Goal: Task Accomplishment & Management: Manage account settings

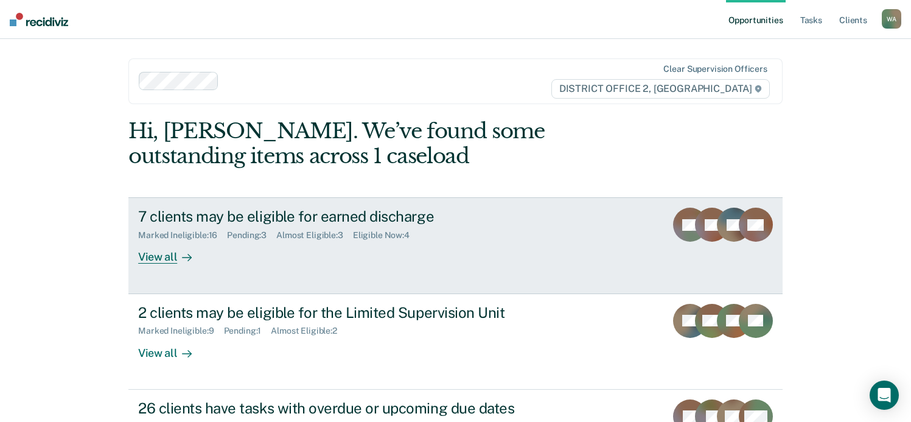
click at [238, 210] on div "7 clients may be eligible for earned discharge" at bounding box center [351, 216] width 427 height 18
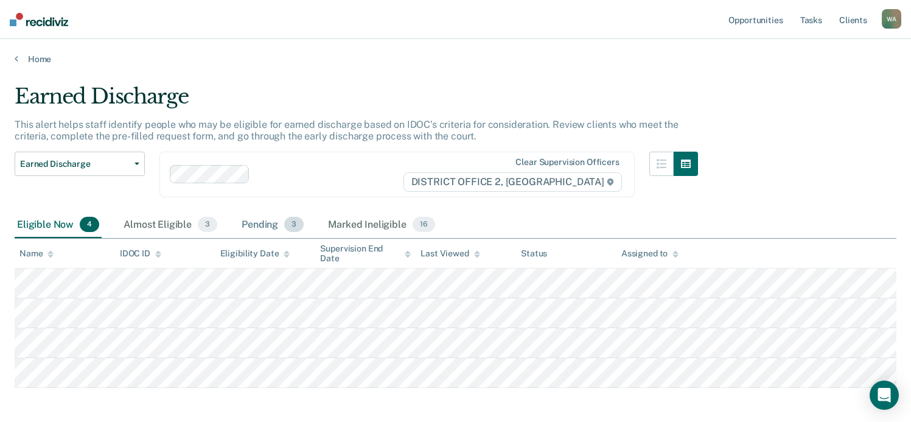
click at [262, 223] on div "Pending 3" at bounding box center [272, 225] width 67 height 27
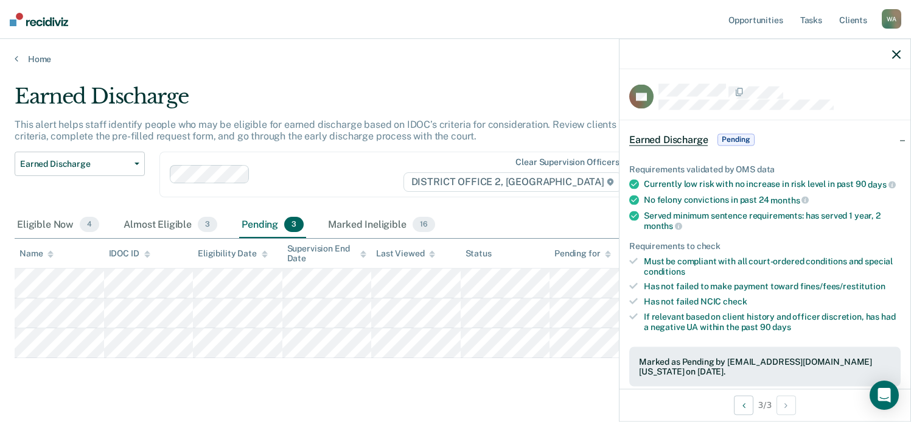
click at [896, 52] on icon "button" at bounding box center [896, 54] width 9 height 9
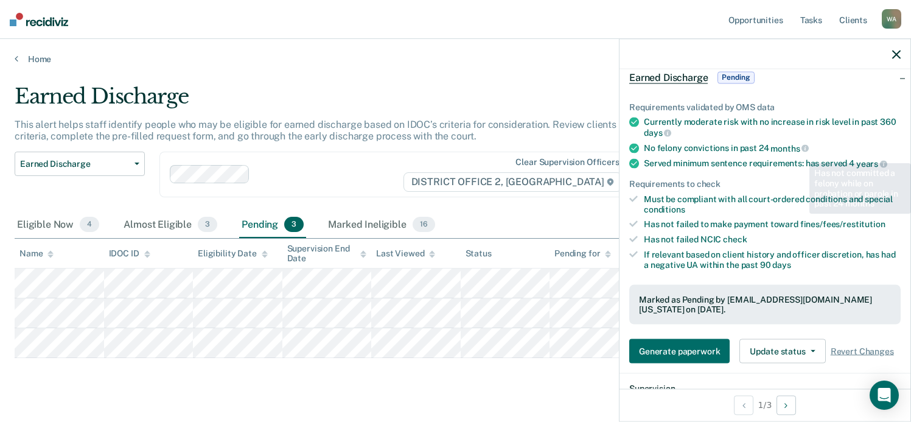
scroll to position [106, 0]
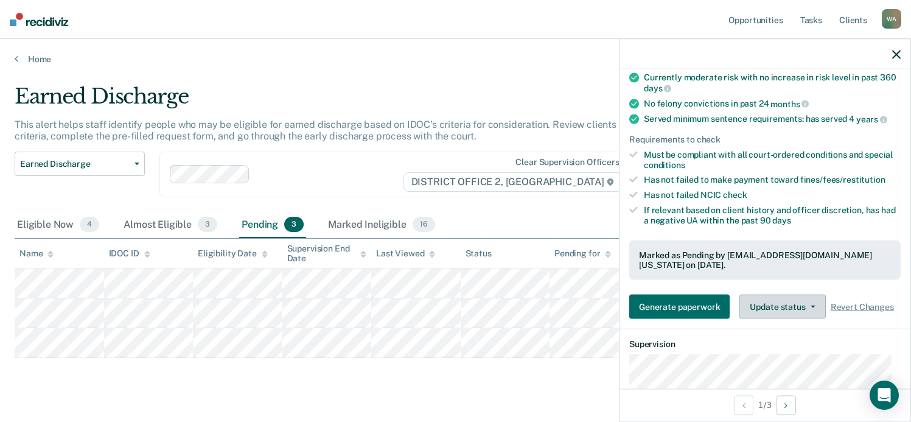
click at [810, 303] on button "Update status" at bounding box center [782, 306] width 86 height 24
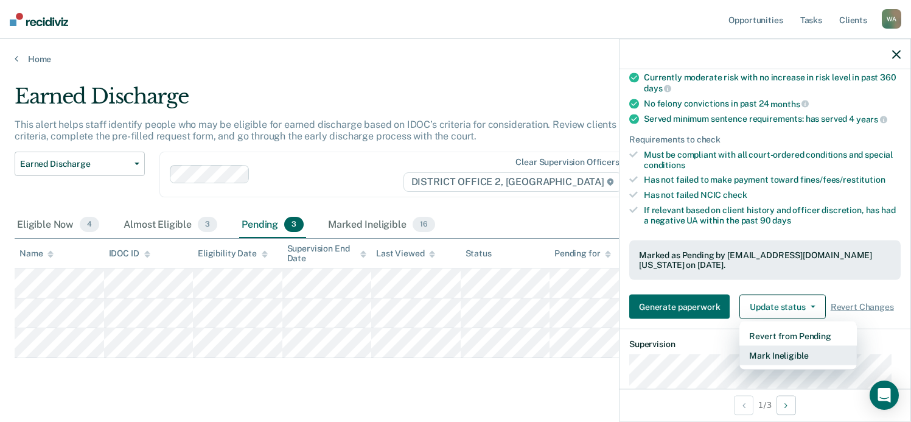
click at [795, 349] on button "Mark Ineligible" at bounding box center [797, 355] width 117 height 19
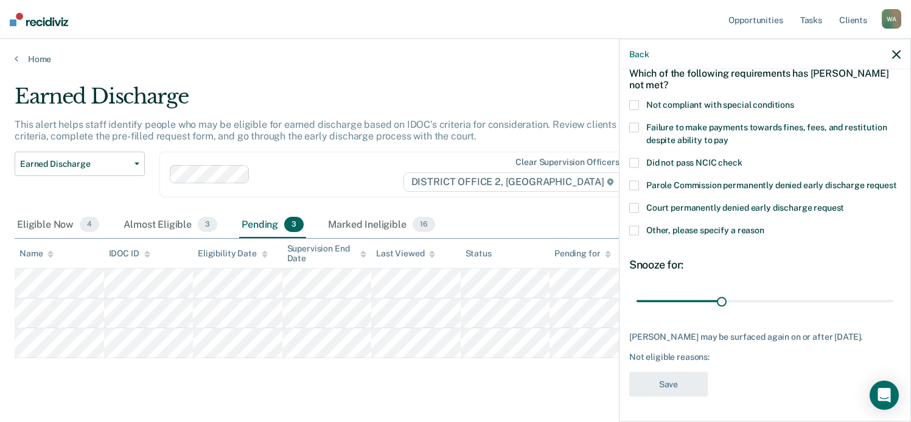
scroll to position [83, 0]
click at [633, 100] on span at bounding box center [634, 105] width 10 height 10
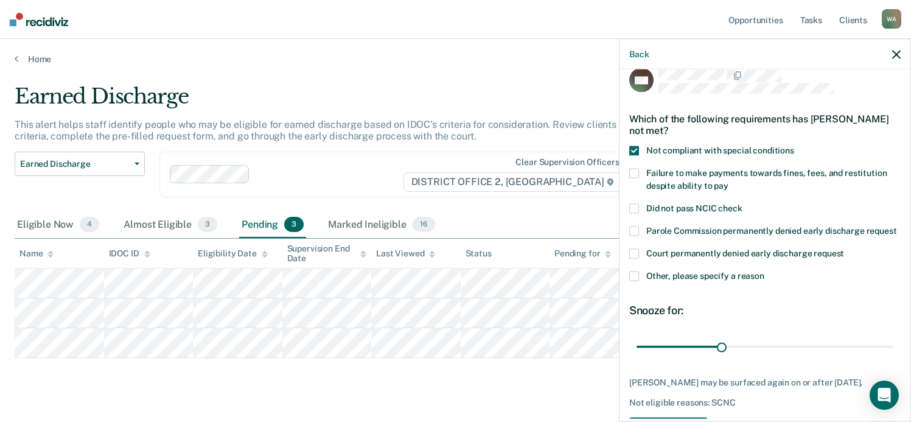
scroll to position [7, 0]
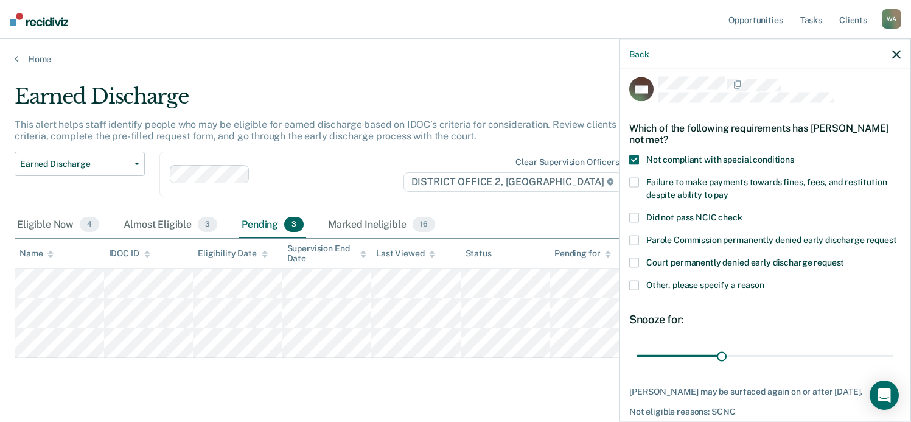
click at [636, 290] on span at bounding box center [634, 285] width 10 height 10
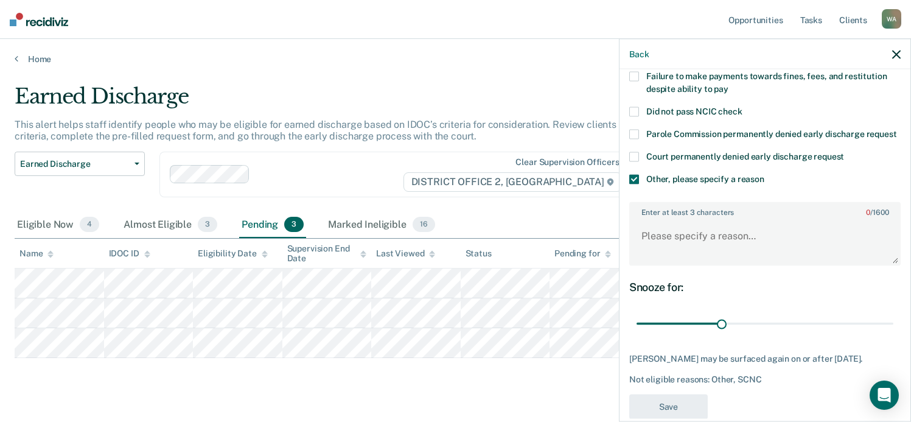
scroll to position [114, 0]
click at [673, 249] on textarea "Enter at least 3 characters 0 / 1600" at bounding box center [764, 240] width 269 height 45
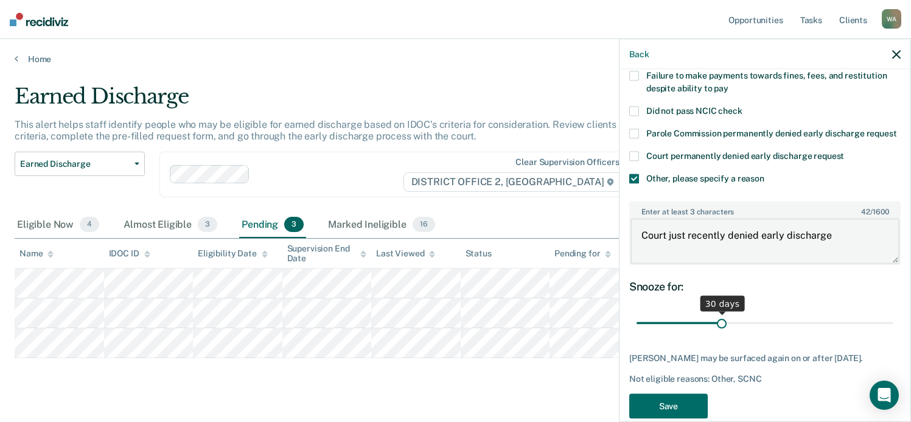
type textarea "Court just recently denied early discharge"
drag, startPoint x: 717, startPoint y: 333, endPoint x: 967, endPoint y: 331, distance: 250.0
type input "90"
click at [893, 331] on input "range" at bounding box center [764, 322] width 257 height 21
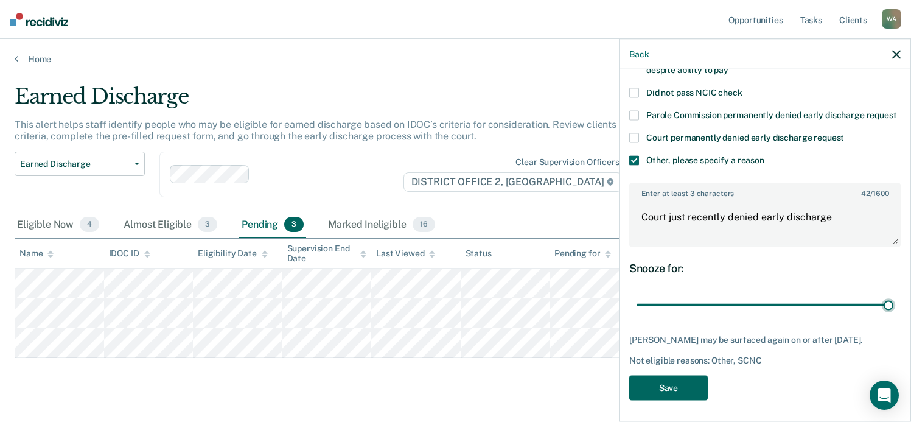
scroll to position [147, 0]
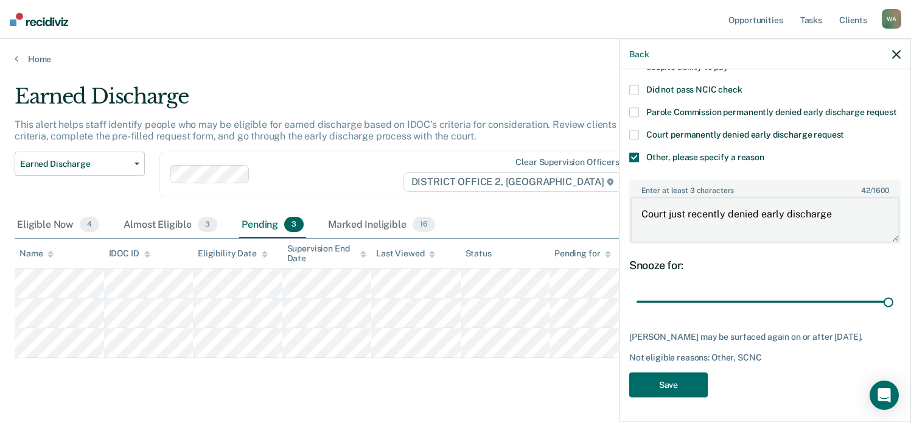
click at [830, 216] on textarea "Court just recently denied early discharge" at bounding box center [764, 219] width 269 height 45
type textarea "Court just recently denied early discharge. Also, he has used within the last 6…"
click at [675, 386] on button "Save" at bounding box center [668, 384] width 78 height 25
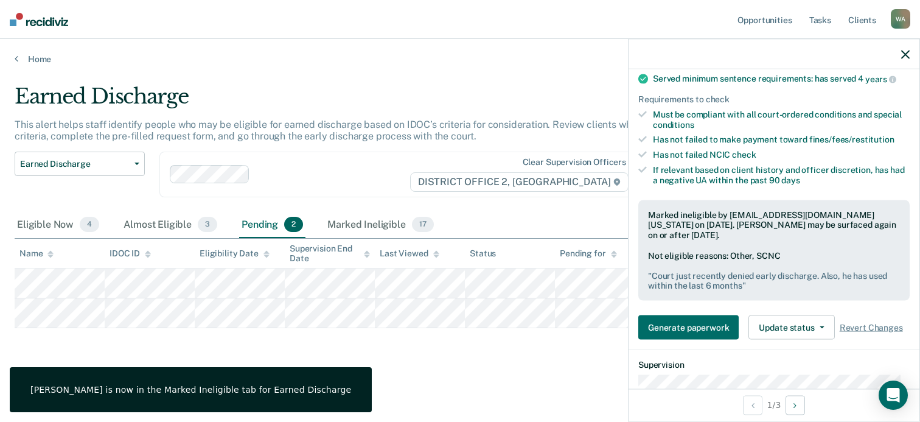
click at [903, 52] on icon "button" at bounding box center [905, 54] width 9 height 9
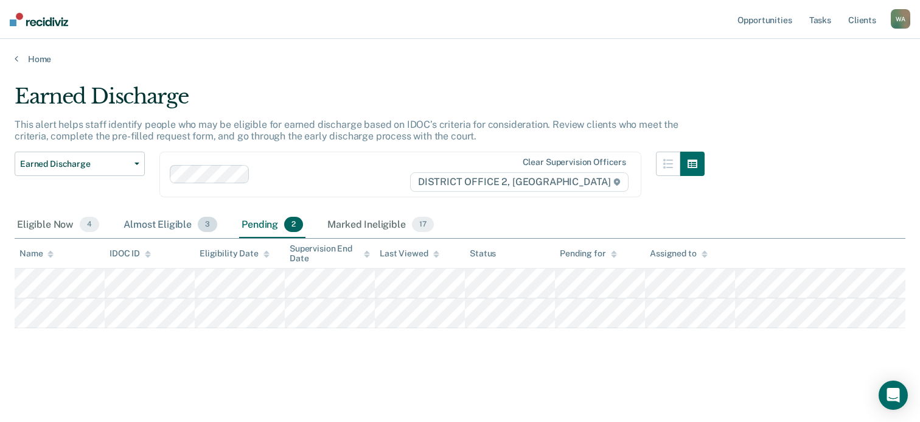
click at [151, 223] on div "Almost Eligible 3" at bounding box center [170, 225] width 99 height 27
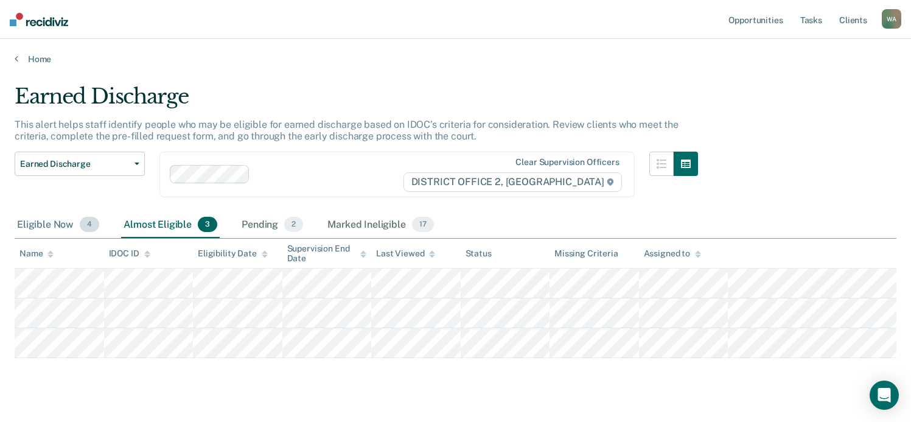
click at [40, 221] on div "Eligible Now 4" at bounding box center [58, 225] width 87 height 27
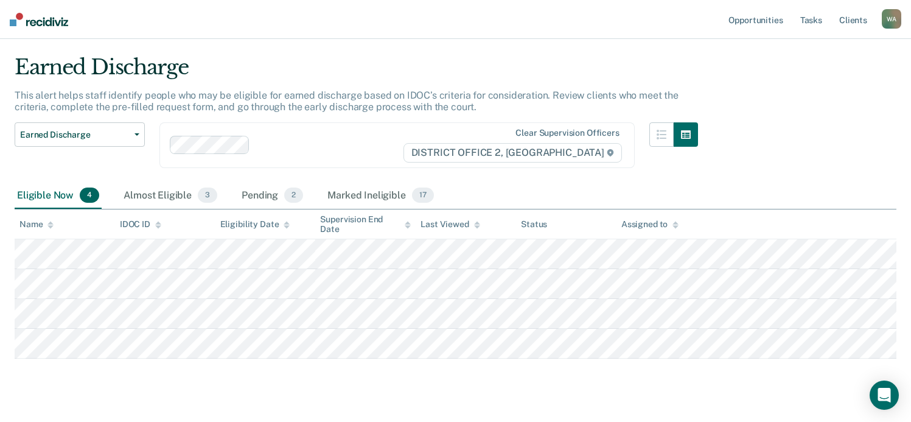
scroll to position [30, 0]
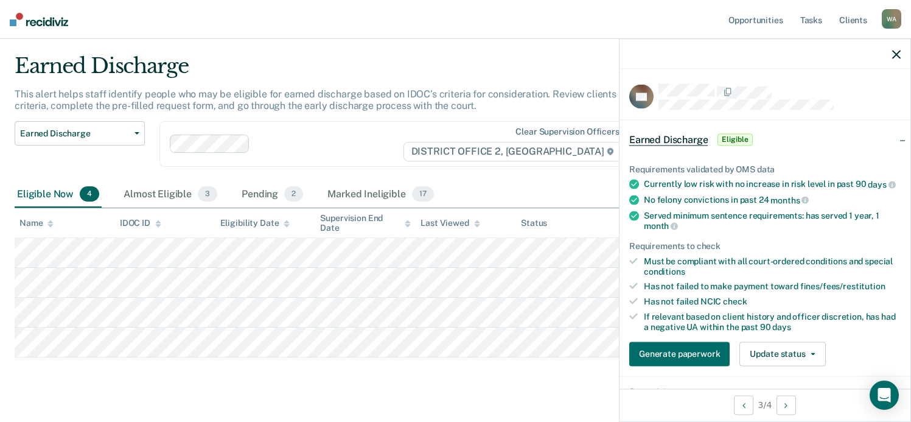
click at [895, 52] on icon "button" at bounding box center [896, 54] width 9 height 9
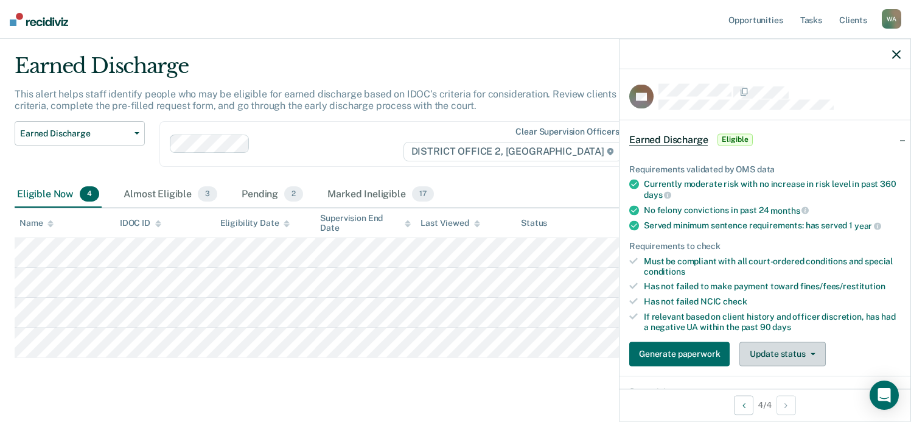
click at [812, 352] on icon "button" at bounding box center [812, 353] width 5 height 2
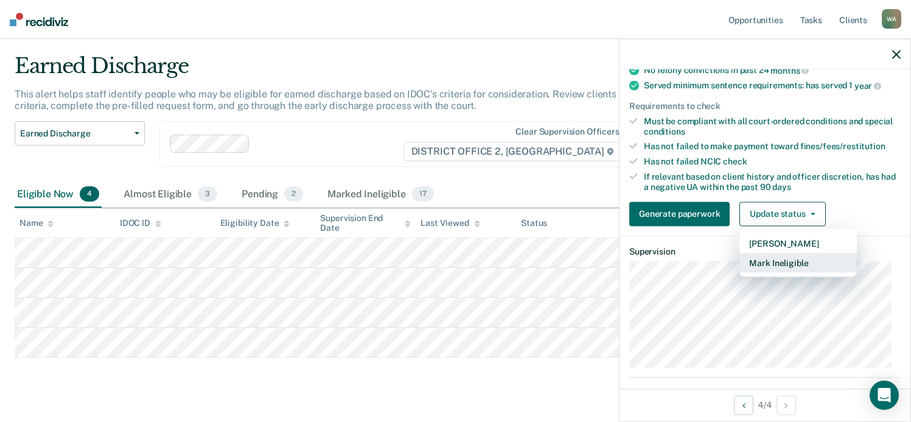
click at [779, 262] on button "Mark Ineligible" at bounding box center [797, 261] width 117 height 19
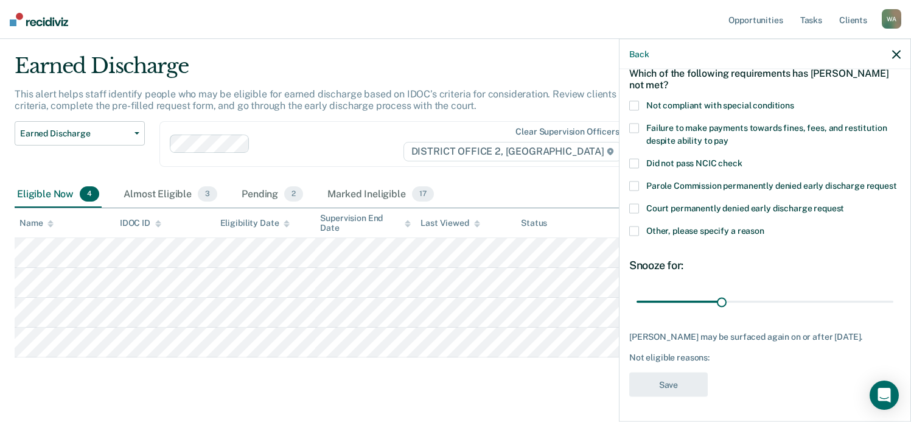
scroll to position [83, 0]
click at [635, 226] on span at bounding box center [634, 231] width 10 height 10
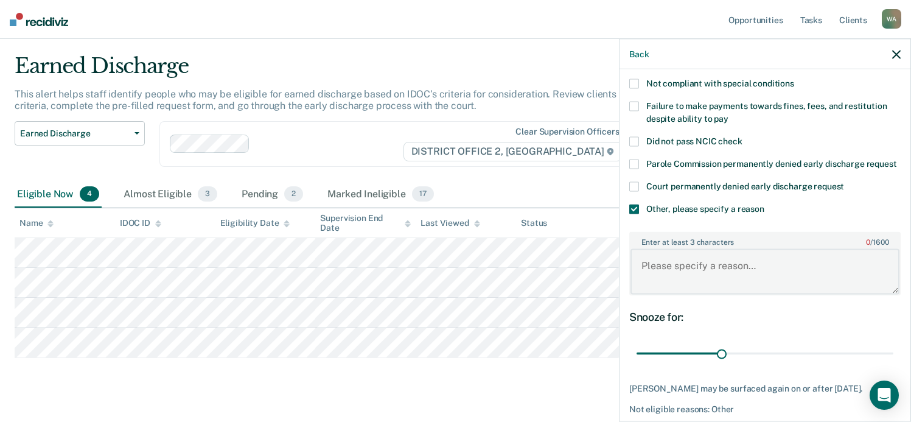
click at [676, 280] on textarea "Enter at least 3 characters 0 / 1600" at bounding box center [764, 271] width 269 height 45
type textarea "Currently Absconded"
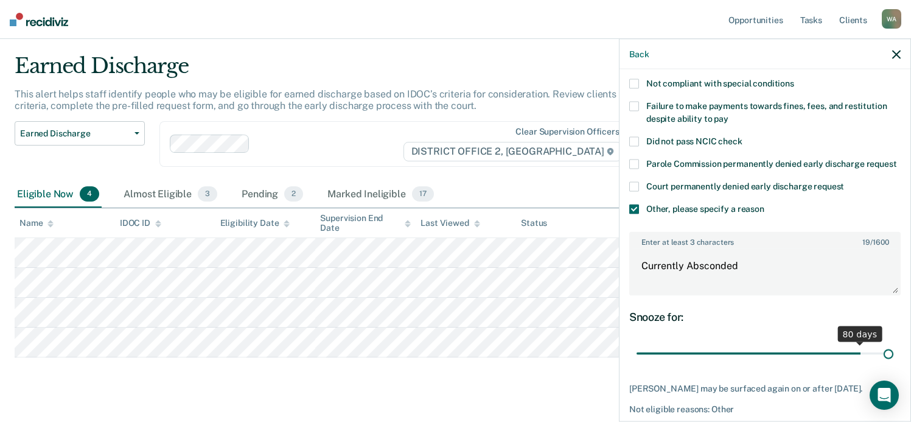
drag, startPoint x: 719, startPoint y: 364, endPoint x: 931, endPoint y: 365, distance: 211.7
type input "90"
click at [893, 364] on input "range" at bounding box center [764, 353] width 257 height 21
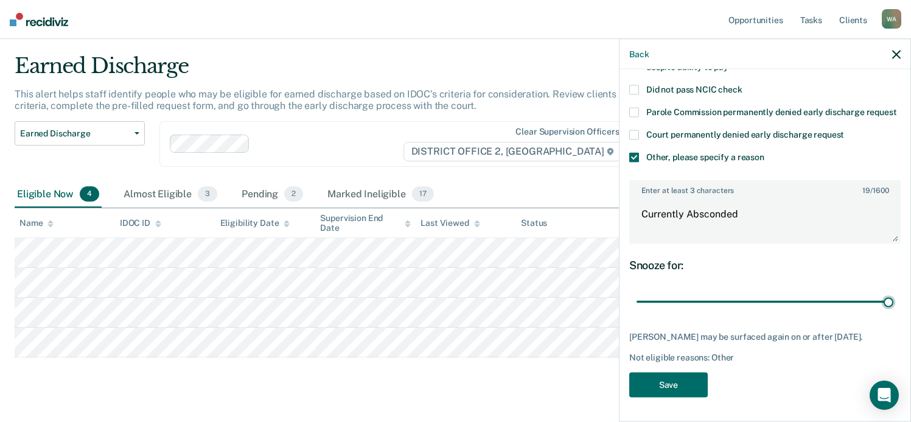
scroll to position [157, 0]
click at [678, 380] on button "Save" at bounding box center [668, 384] width 78 height 25
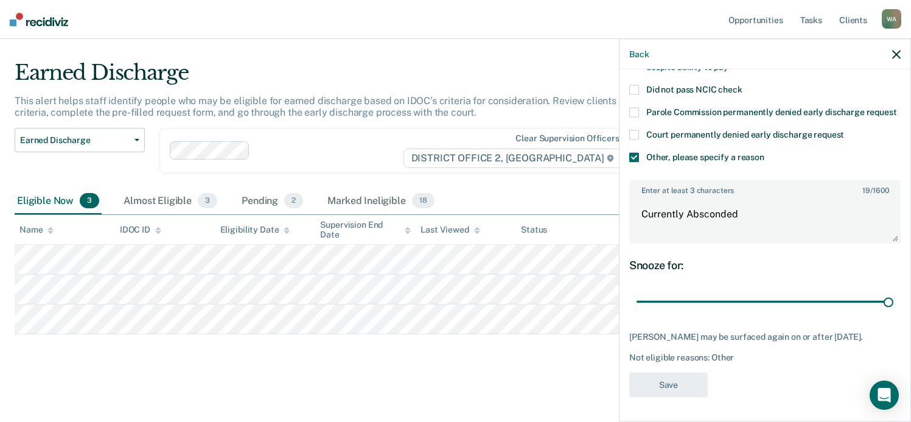
scroll to position [24, 0]
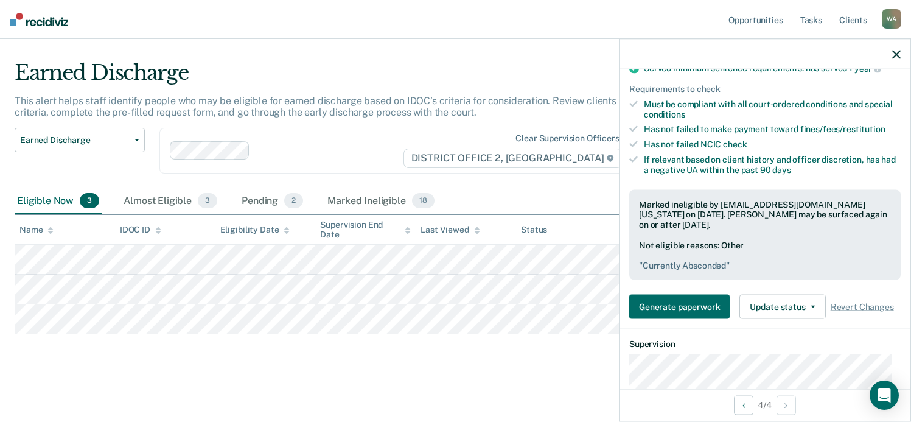
click at [899, 53] on icon "button" at bounding box center [896, 54] width 9 height 9
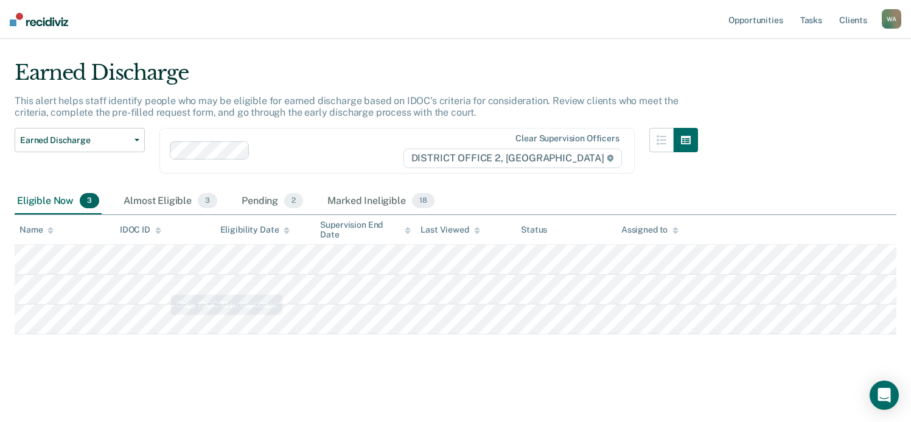
scroll to position [0, 0]
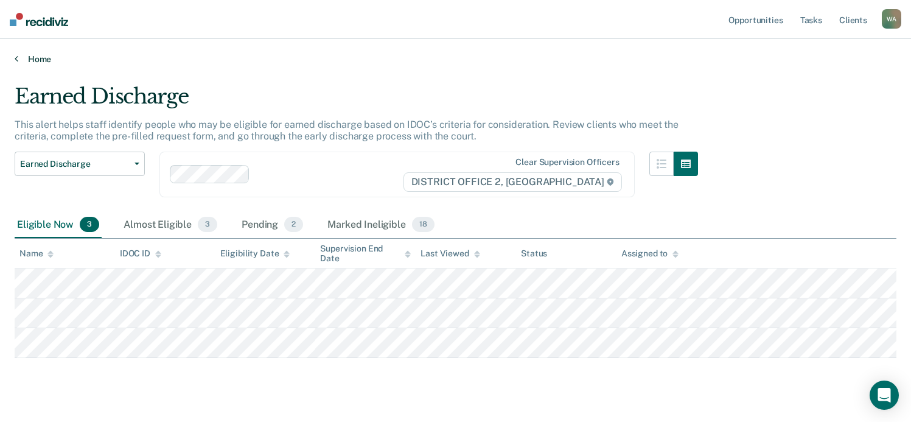
click at [44, 58] on link "Home" at bounding box center [456, 59] width 882 height 11
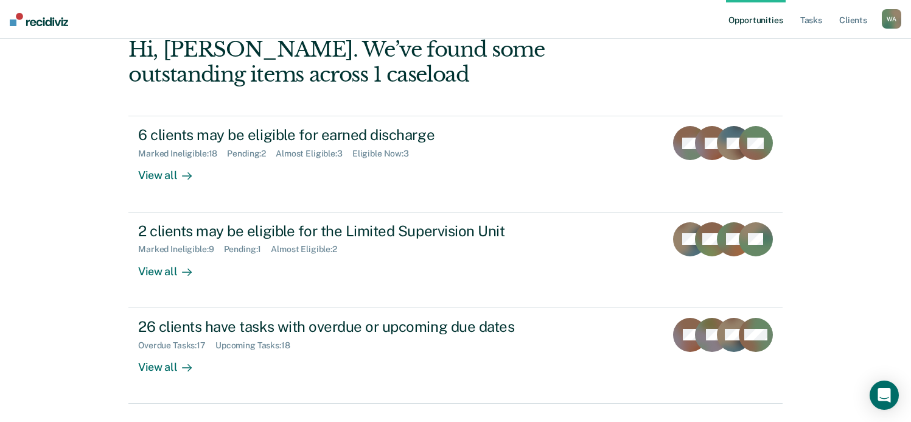
scroll to position [112, 0]
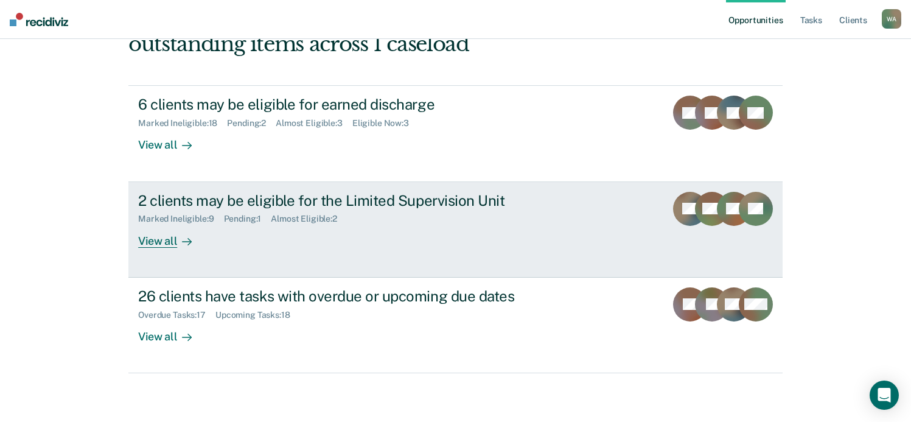
click at [156, 238] on div "View all" at bounding box center [172, 236] width 68 height 24
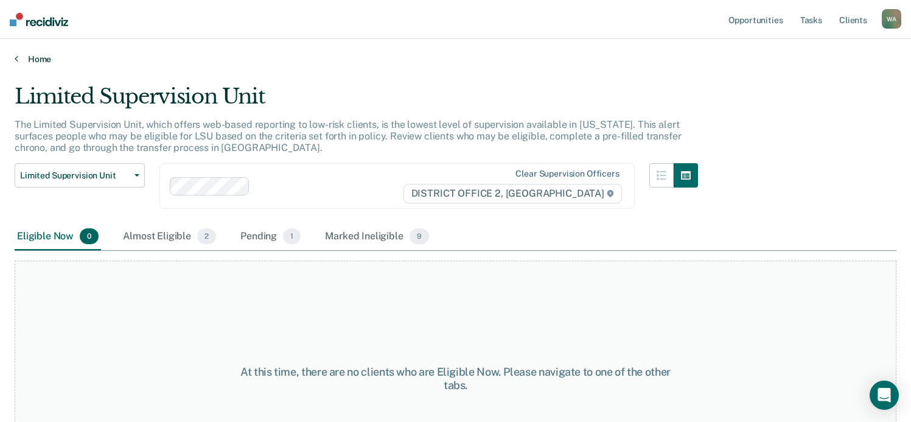
click at [37, 57] on link "Home" at bounding box center [456, 59] width 882 height 11
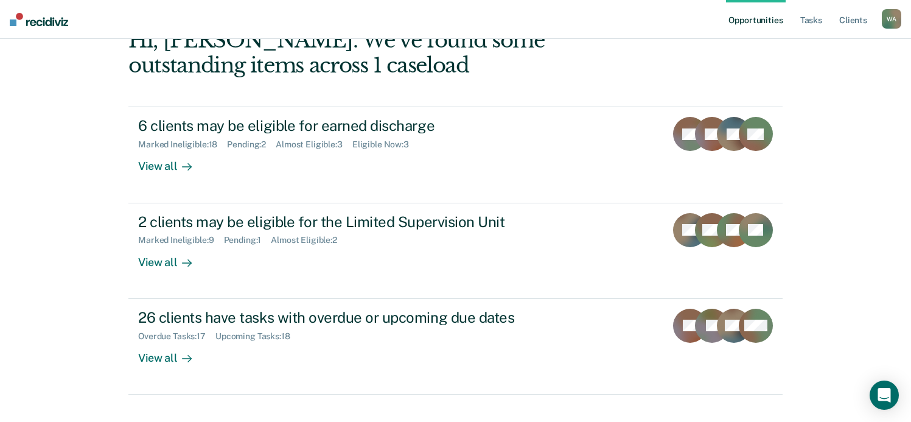
scroll to position [106, 0]
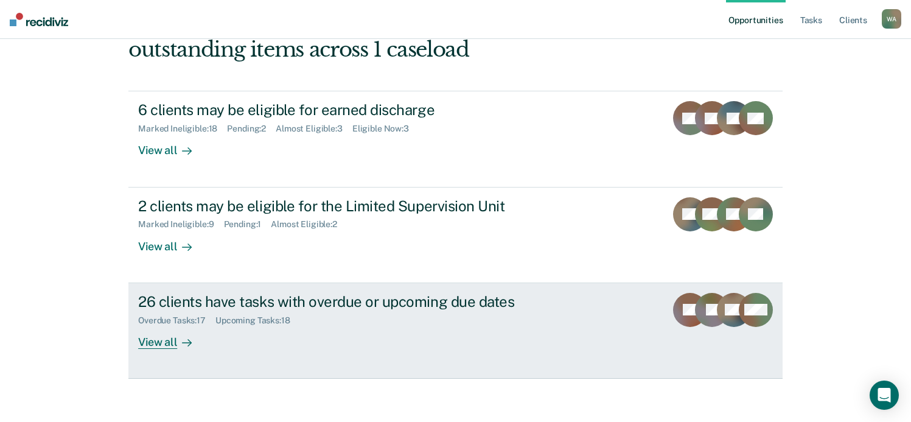
click at [237, 304] on div "26 clients have tasks with overdue or upcoming due dates" at bounding box center [351, 302] width 427 height 18
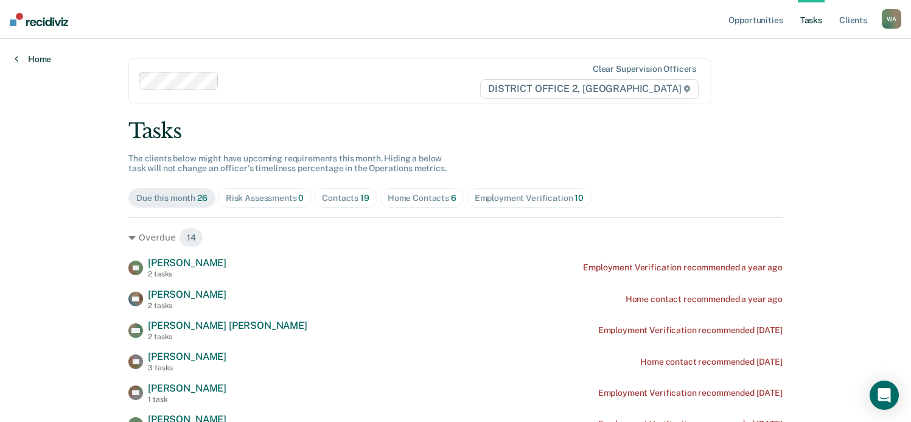
click at [37, 58] on link "Home" at bounding box center [33, 59] width 37 height 11
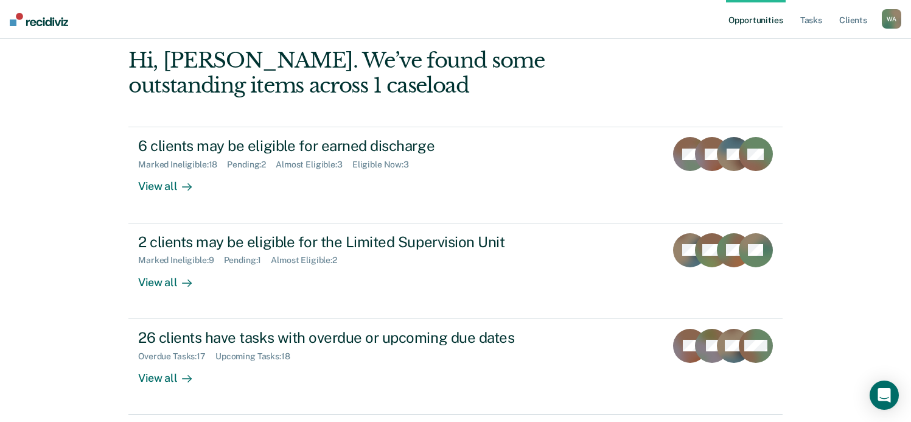
scroll to position [36, 0]
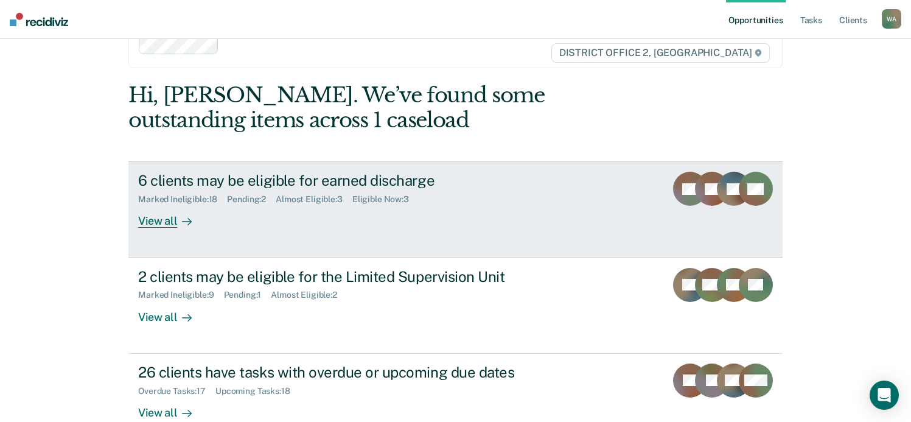
click at [155, 217] on div "View all" at bounding box center [172, 216] width 68 height 24
